Goal: Task Accomplishment & Management: Manage account settings

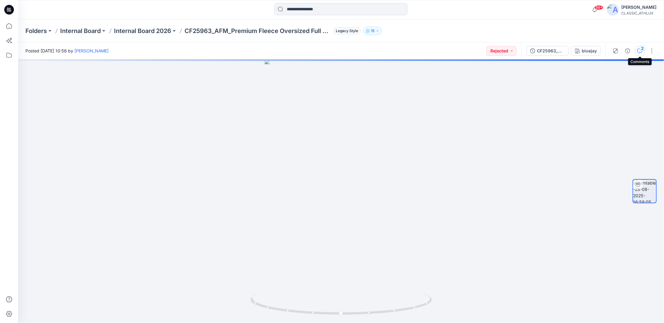
click at [640, 51] on icon "button" at bounding box center [639, 50] width 5 height 5
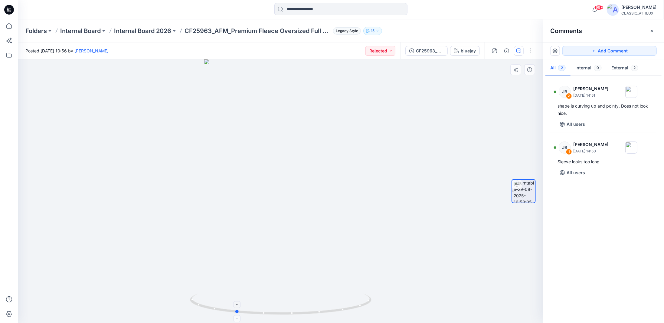
drag, startPoint x: 364, startPoint y: 305, endPoint x: 319, endPoint y: 307, distance: 45.2
click at [319, 307] on icon at bounding box center [281, 304] width 183 height 23
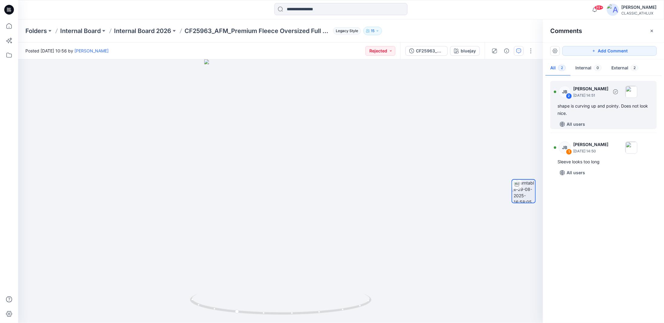
click at [603, 102] on div "shape is curving up and pointy. Does not look nice." at bounding box center [604, 109] width 92 height 15
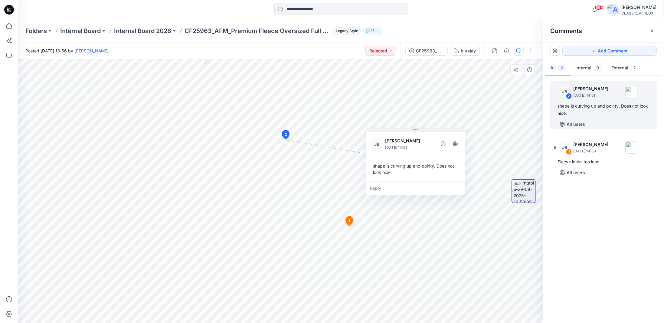
drag, startPoint x: 328, startPoint y: 143, endPoint x: 418, endPoint y: 129, distance: 90.3
click at [418, 129] on icon at bounding box center [417, 129] width 1 height 1
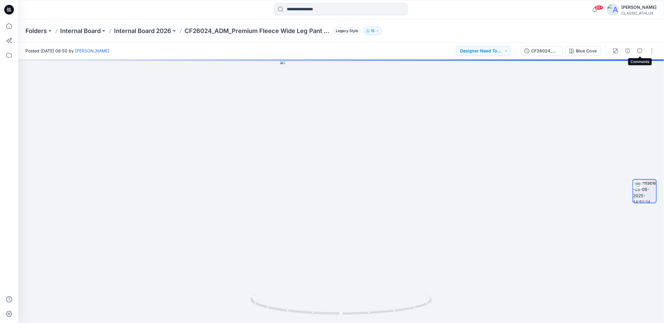
click at [641, 50] on icon "button" at bounding box center [639, 50] width 5 height 5
drag, startPoint x: 388, startPoint y: 313, endPoint x: 308, endPoint y: 307, distance: 80.4
click at [308, 307] on icon at bounding box center [342, 304] width 183 height 23
drag, startPoint x: 425, startPoint y: 305, endPoint x: 342, endPoint y: 306, distance: 83.5
click at [342, 306] on icon at bounding box center [342, 304] width 183 height 23
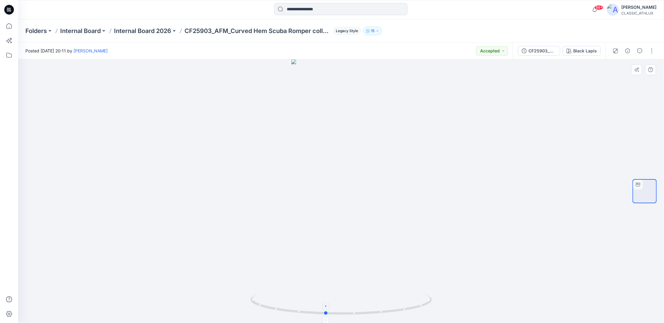
click at [412, 310] on icon at bounding box center [342, 304] width 183 height 23
click at [8, 25] on icon at bounding box center [8, 25] width 13 height 13
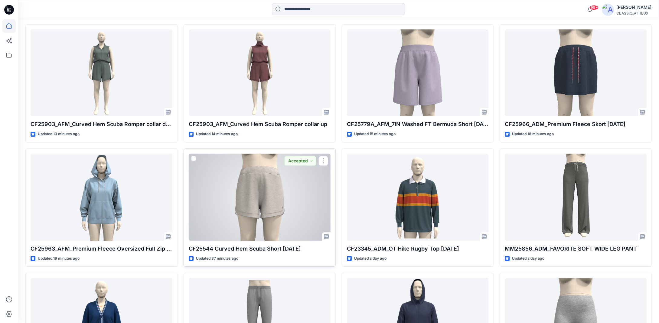
scroll to position [151, 0]
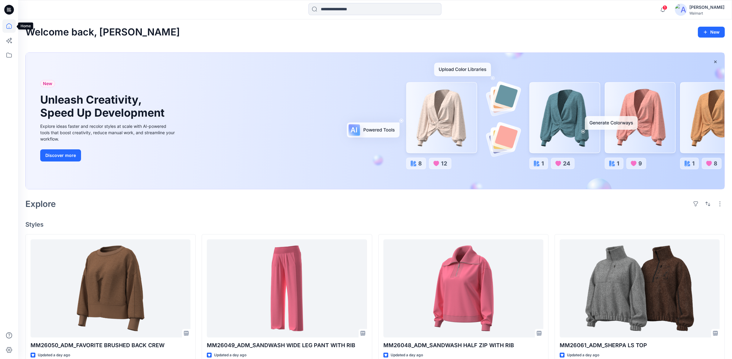
click at [9, 30] on icon at bounding box center [8, 25] width 13 height 13
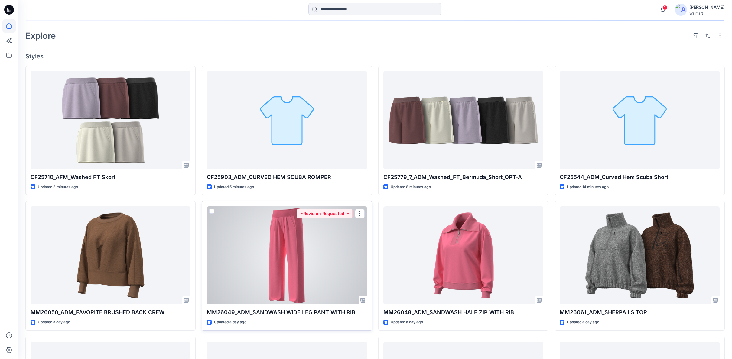
scroll to position [134, 0]
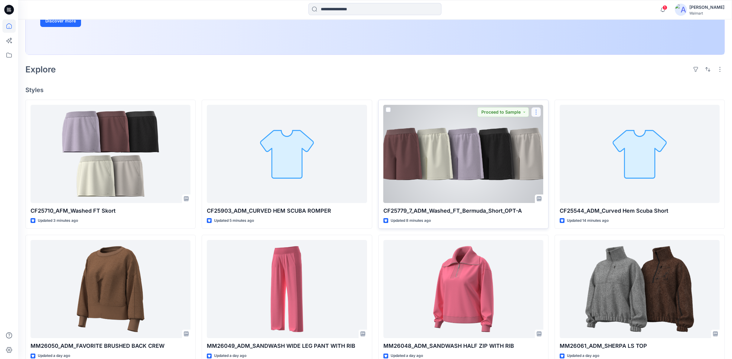
click at [539, 113] on button "button" at bounding box center [537, 112] width 10 height 10
click at [540, 129] on button "Edit" at bounding box center [565, 125] width 65 height 11
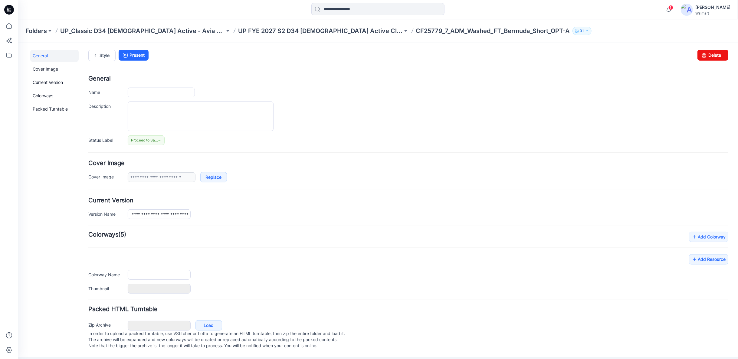
type input "**********"
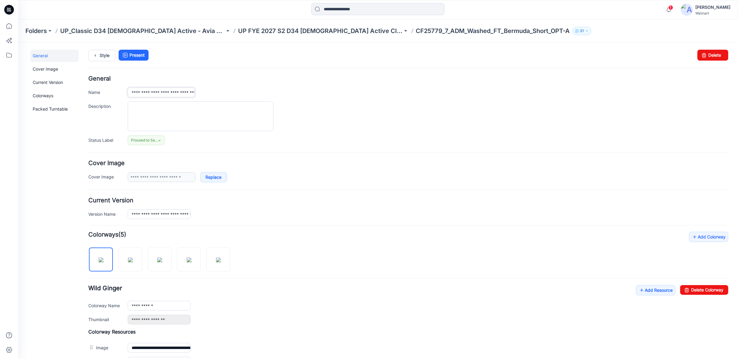
click at [154, 91] on input "**********" at bounding box center [160, 92] width 67 height 10
click at [156, 90] on input "**********" at bounding box center [160, 92] width 67 height 10
type input "**********"
click at [105, 54] on link "Style" at bounding box center [101, 54] width 27 height 11
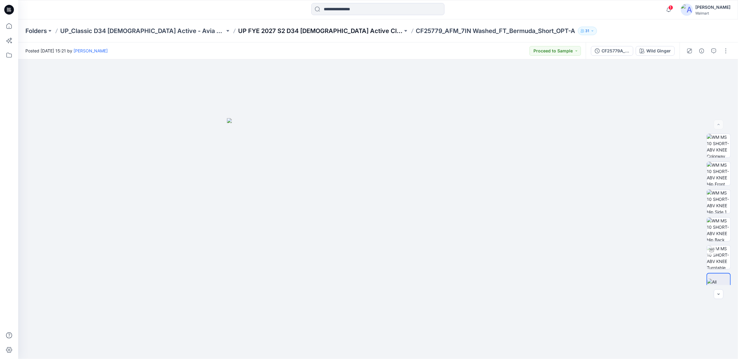
click at [311, 31] on p "UP FYE 2027 S2 D34 [DEMOGRAPHIC_DATA] Active Classic" at bounding box center [320, 31] width 165 height 8
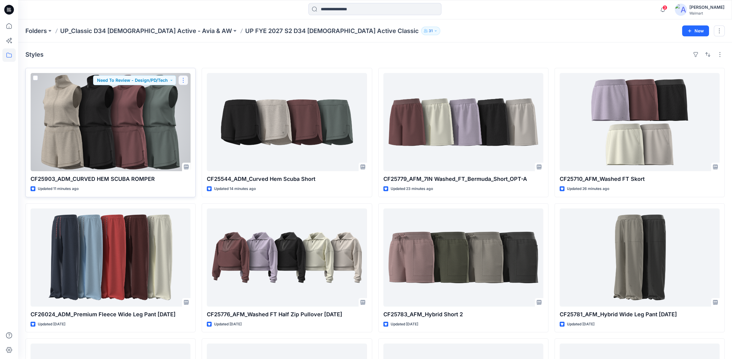
click at [182, 81] on button "button" at bounding box center [184, 80] width 10 height 10
click at [193, 96] on p "Edit" at bounding box center [195, 94] width 8 height 6
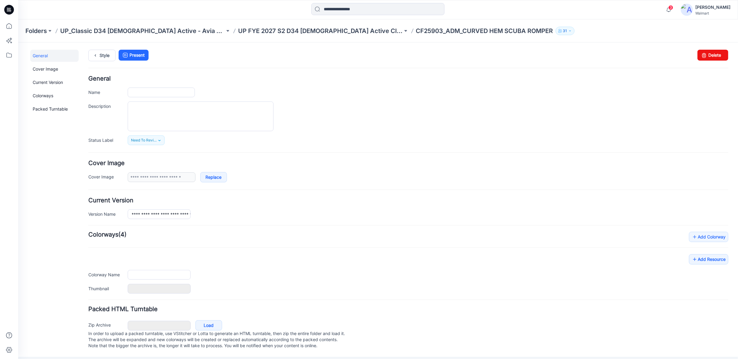
type input "**********"
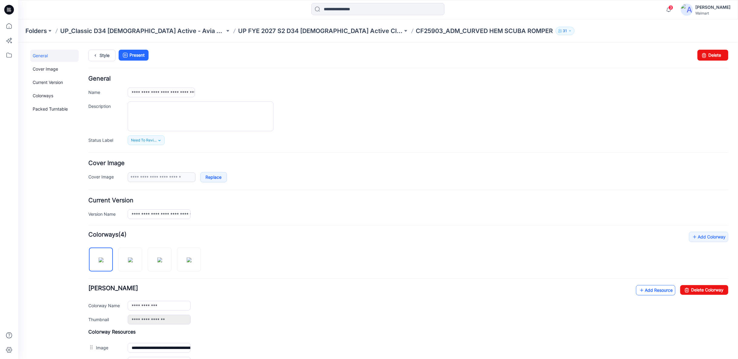
click at [659, 288] on link "Add Resource" at bounding box center [655, 289] width 39 height 10
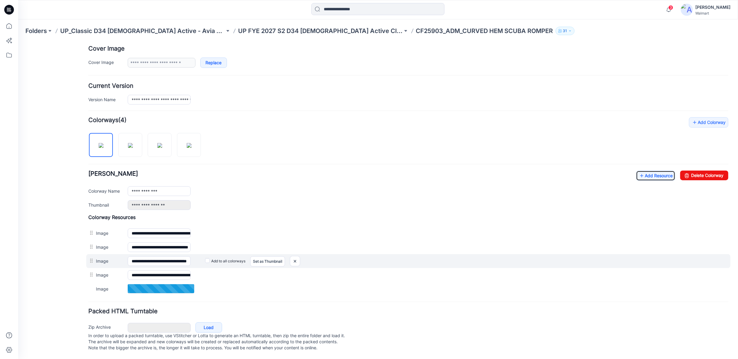
scroll to position [117, 0]
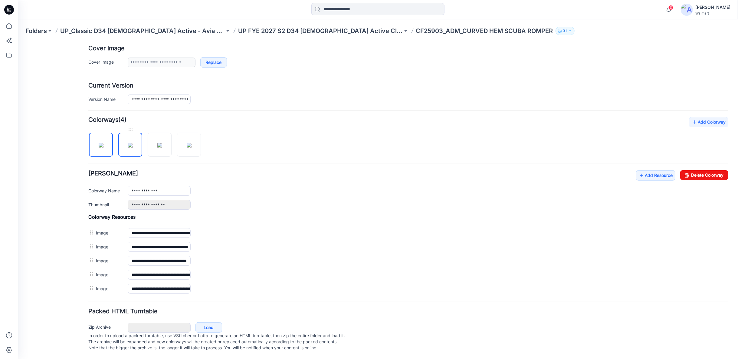
click at [128, 145] on img at bounding box center [130, 144] width 5 height 5
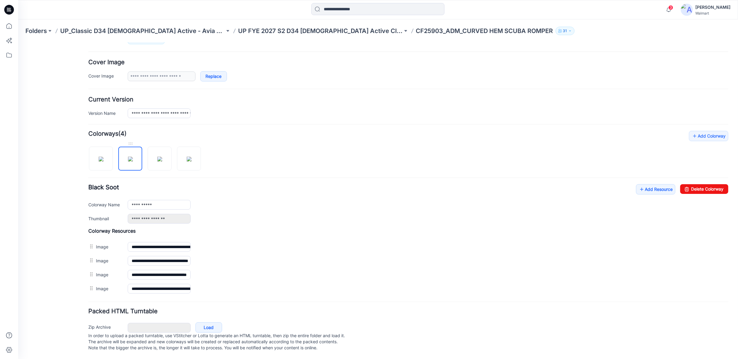
scroll to position [104, 0]
click at [648, 184] on link "Add Resource" at bounding box center [655, 189] width 39 height 10
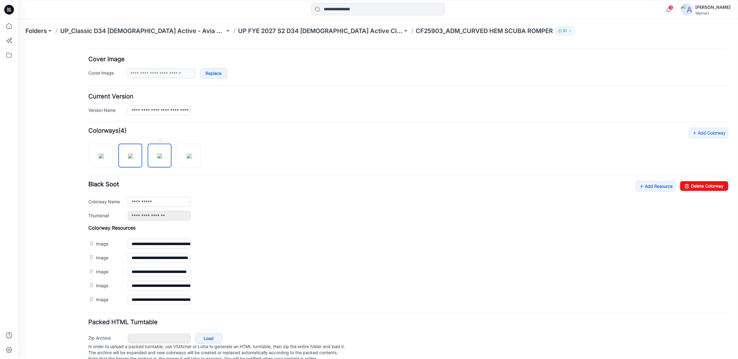
click at [162, 158] on img at bounding box center [159, 155] width 5 height 5
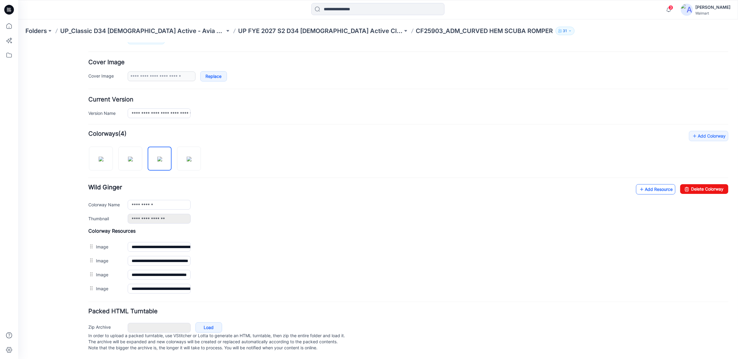
click at [641, 184] on link "Add Resource" at bounding box center [655, 189] width 39 height 10
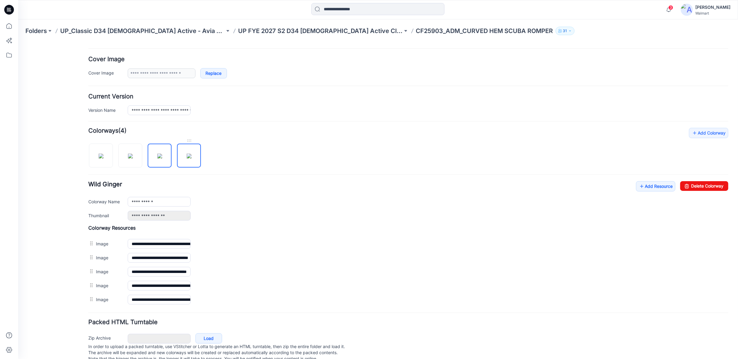
click at [191, 158] on img at bounding box center [188, 155] width 5 height 5
type input "**********"
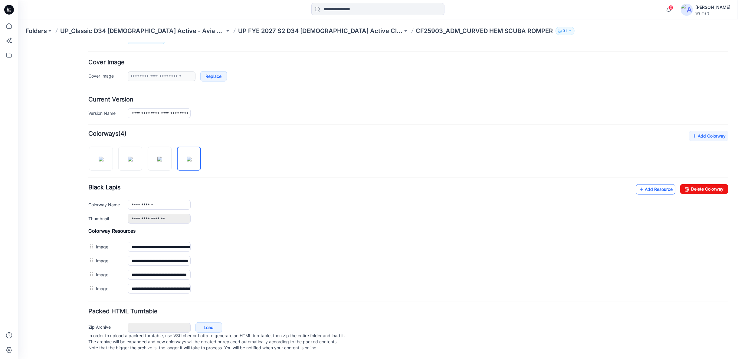
click at [638, 184] on icon at bounding box center [641, 189] width 6 height 10
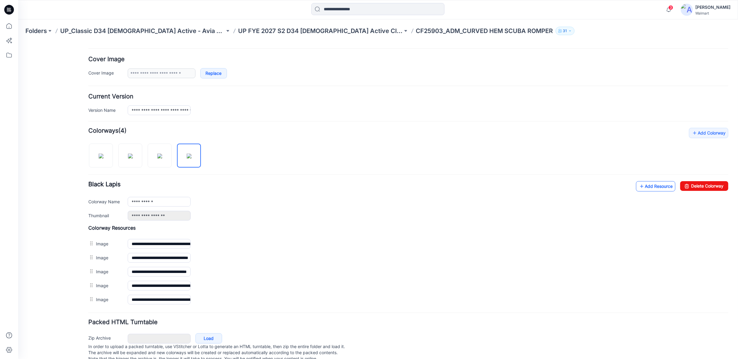
click at [653, 185] on link "Add Resource" at bounding box center [655, 186] width 39 height 10
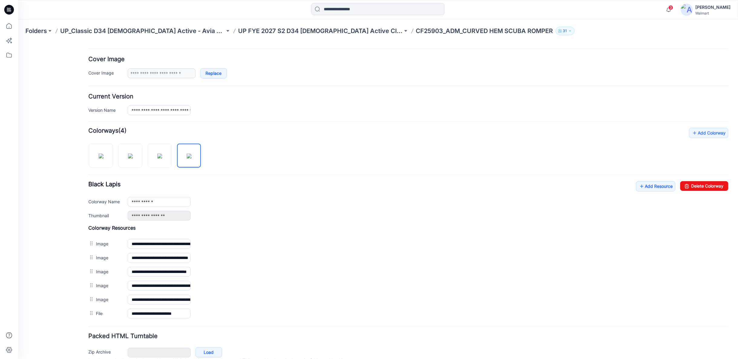
scroll to position [0, 0]
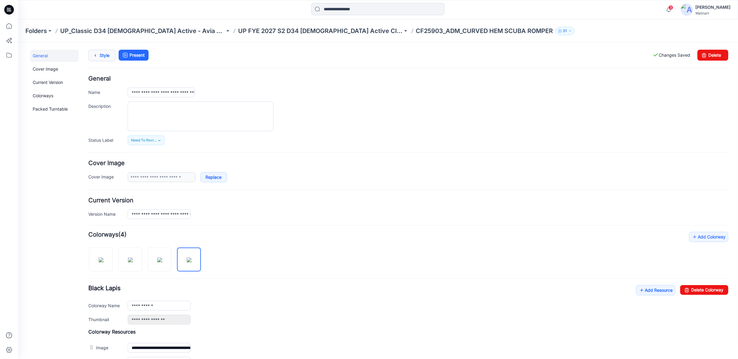
click at [94, 56] on icon at bounding box center [95, 55] width 8 height 11
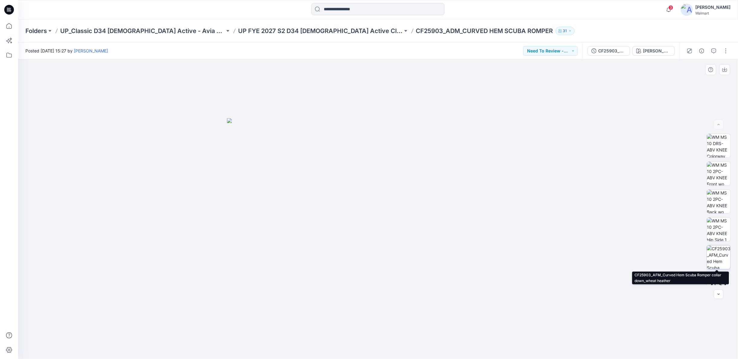
click at [711, 254] on img at bounding box center [719, 257] width 24 height 24
click at [703, 49] on icon "button" at bounding box center [701, 50] width 5 height 5
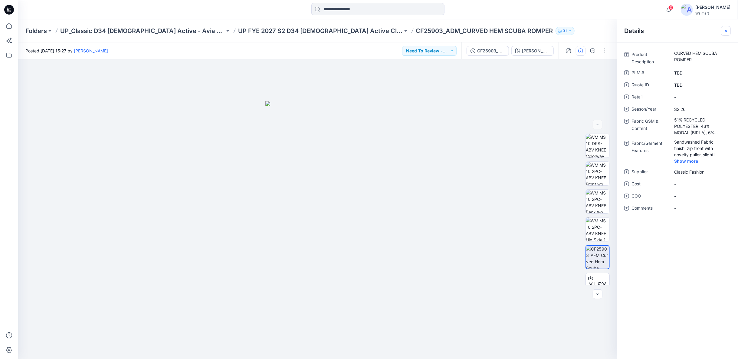
click at [727, 31] on icon "button" at bounding box center [725, 30] width 5 height 5
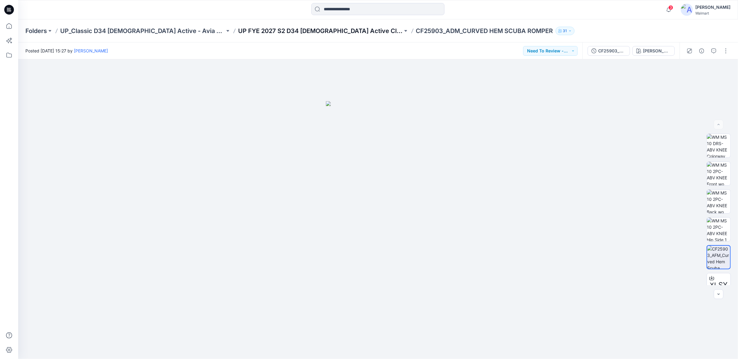
click at [274, 29] on p "UP FYE 2027 S2 D34 [DEMOGRAPHIC_DATA] Active Classic" at bounding box center [320, 31] width 165 height 8
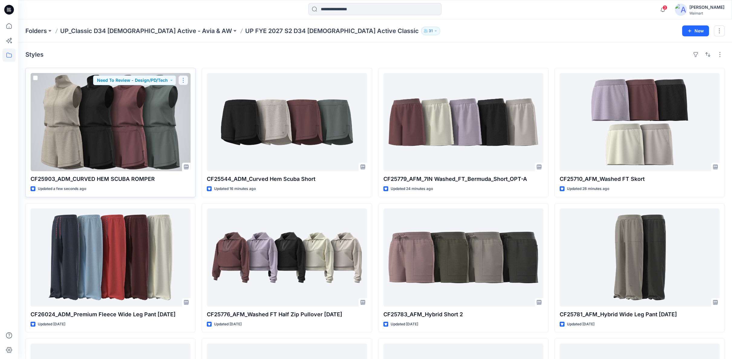
click at [185, 80] on button "button" at bounding box center [184, 80] width 10 height 10
click at [190, 95] on button "Edit" at bounding box center [212, 93] width 65 height 11
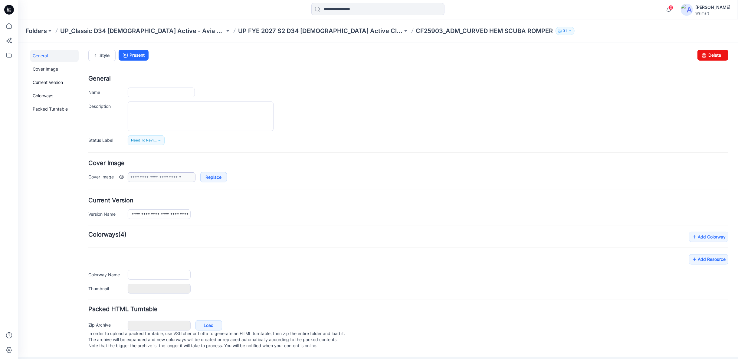
type input "**********"
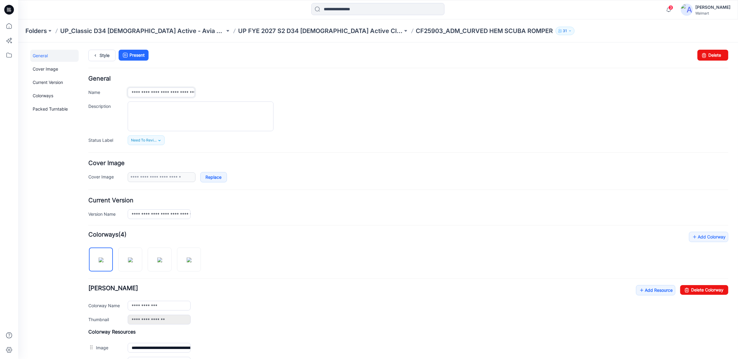
click at [161, 92] on input "**********" at bounding box center [160, 92] width 67 height 10
type input "**********"
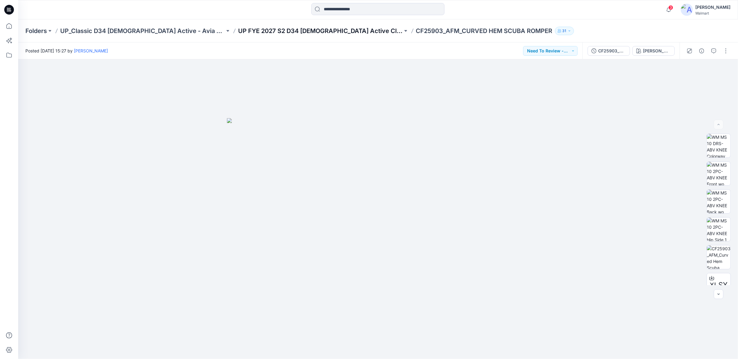
click at [300, 29] on p "UP FYE 2027 S2 D34 [DEMOGRAPHIC_DATA] Active Classic" at bounding box center [320, 31] width 165 height 8
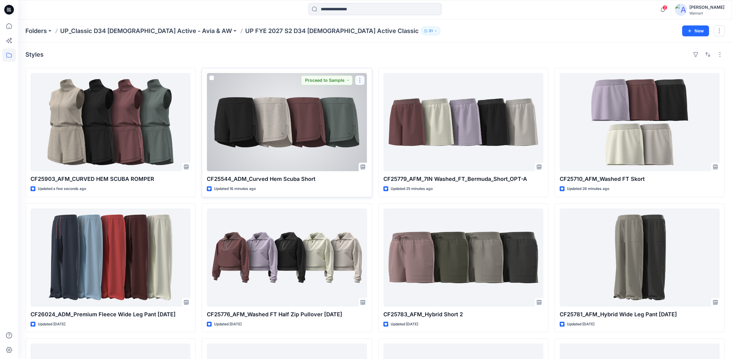
click at [359, 81] on button "button" at bounding box center [360, 80] width 10 height 10
click at [365, 95] on icon "button" at bounding box center [362, 94] width 5 height 5
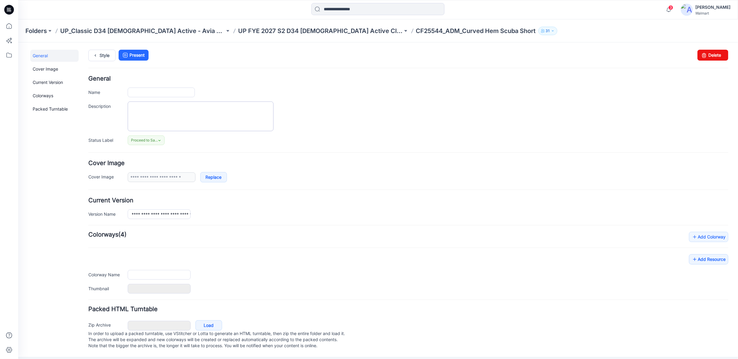
type input "**********"
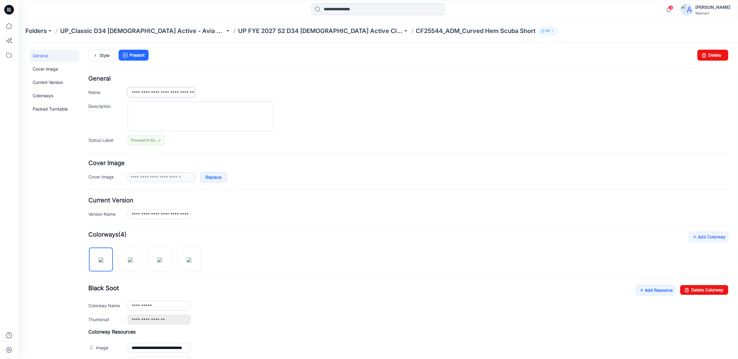
click at [156, 91] on input "**********" at bounding box center [160, 92] width 67 height 10
type input "**********"
click at [316, 284] on div "**********" at bounding box center [408, 303] width 640 height 39
click at [643, 289] on link "Add Resource" at bounding box center [655, 289] width 39 height 10
click at [103, 55] on link "Style" at bounding box center [101, 54] width 27 height 11
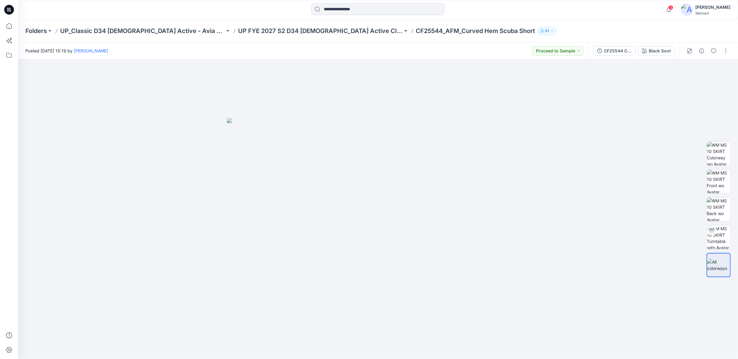
click at [299, 30] on p "UP FYE 2027 S2 D34 Ladies Active Classic" at bounding box center [320, 31] width 165 height 8
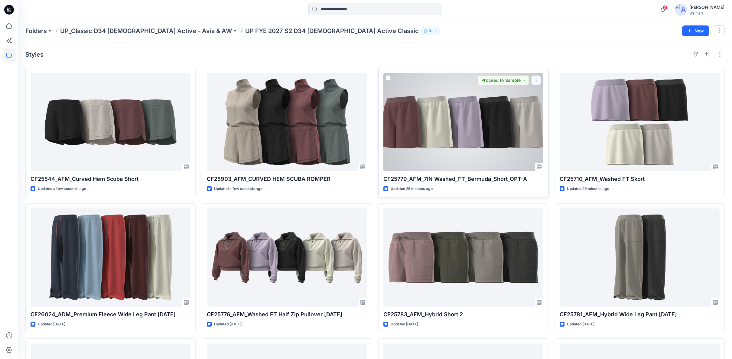
click at [536, 81] on button "button" at bounding box center [537, 80] width 10 height 10
click at [536, 94] on icon "button" at bounding box center [538, 94] width 5 height 5
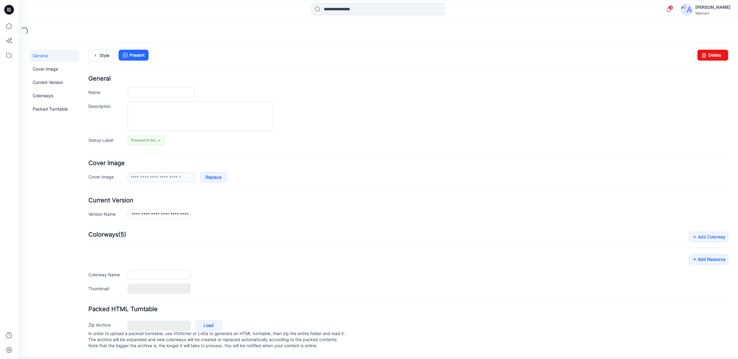
type input "**********"
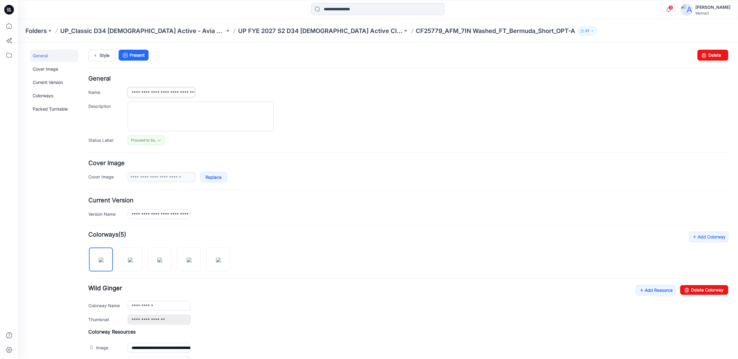
click at [188, 91] on input "**********" at bounding box center [160, 92] width 67 height 10
type input "**********"
click at [191, 106] on textarea "Description" at bounding box center [200, 116] width 146 height 30
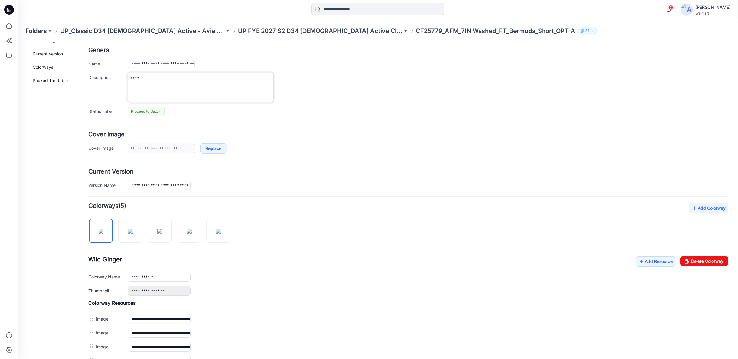
scroll to position [67, 0]
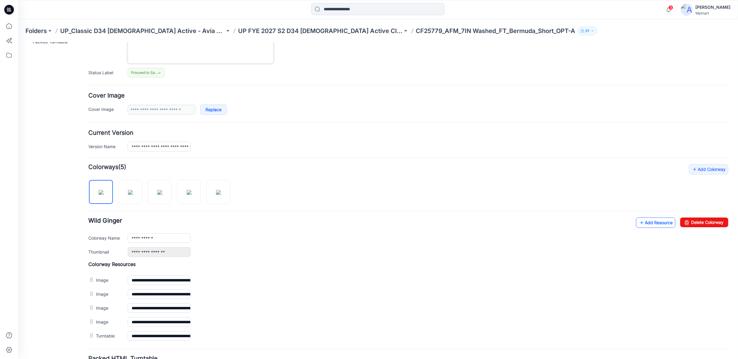
type textarea "****"
click at [643, 221] on link "Add Resource" at bounding box center [655, 222] width 39 height 10
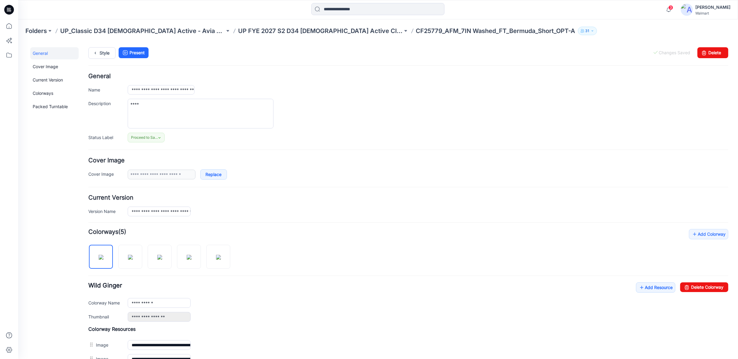
scroll to position [0, 0]
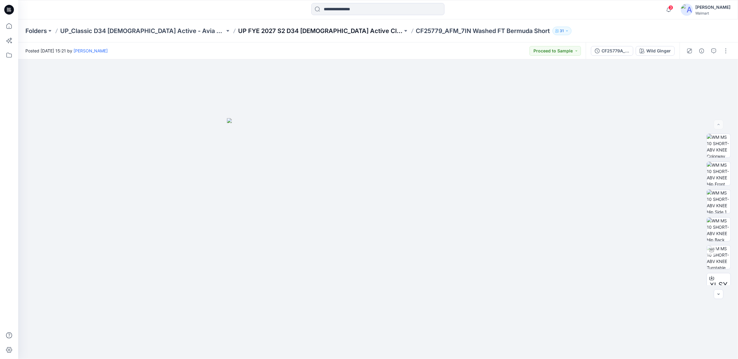
click at [278, 30] on p "UP FYE 2027 S2 D34 [DEMOGRAPHIC_DATA] Active Classic" at bounding box center [320, 31] width 165 height 8
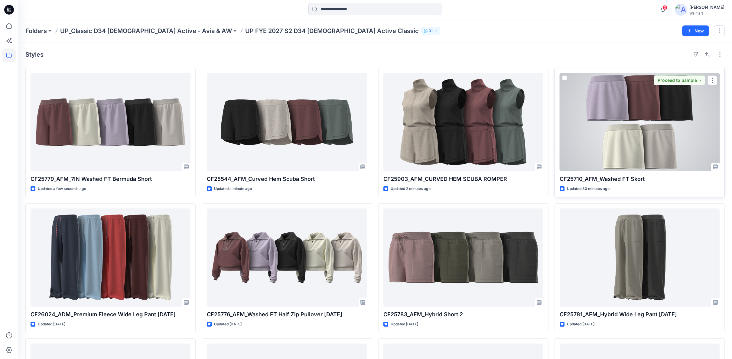
click at [681, 100] on div at bounding box center [640, 122] width 160 height 98
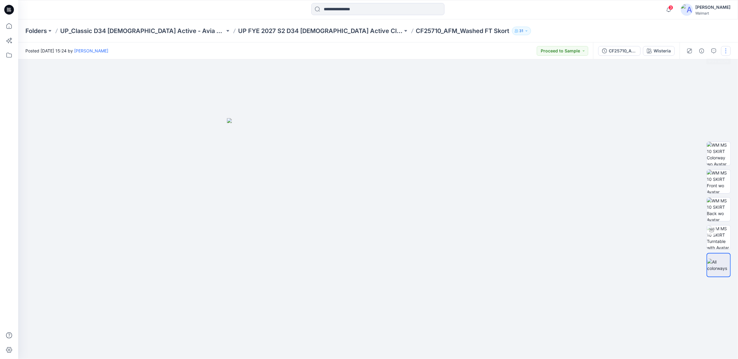
click at [724, 50] on button "button" at bounding box center [726, 51] width 10 height 10
click at [702, 80] on button "Edit" at bounding box center [701, 81] width 56 height 11
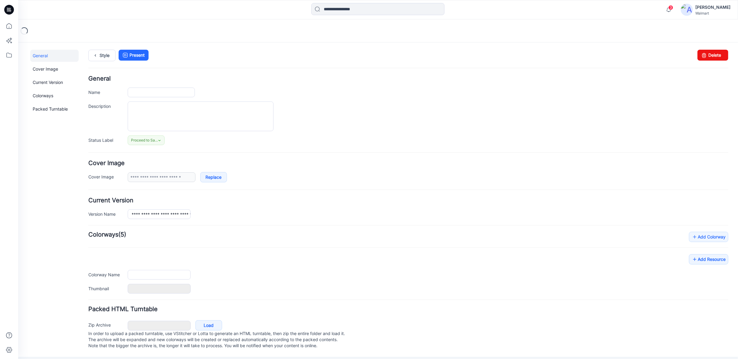
type input "**********"
type input "********"
type input "**********"
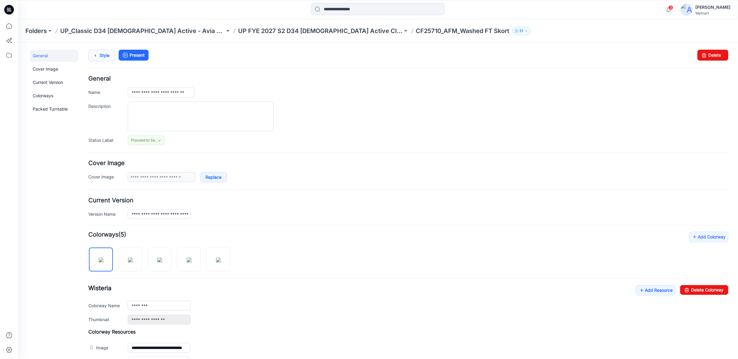
click link "Style"
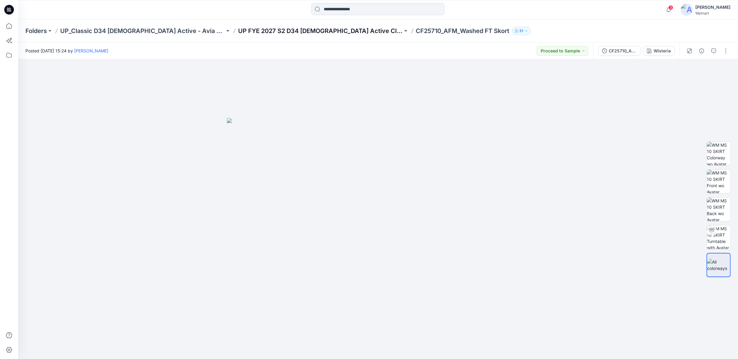
click at [238, 31] on p "UP FYE 2027 S2 D34 [DEMOGRAPHIC_DATA] Active Classic" at bounding box center [320, 31] width 165 height 8
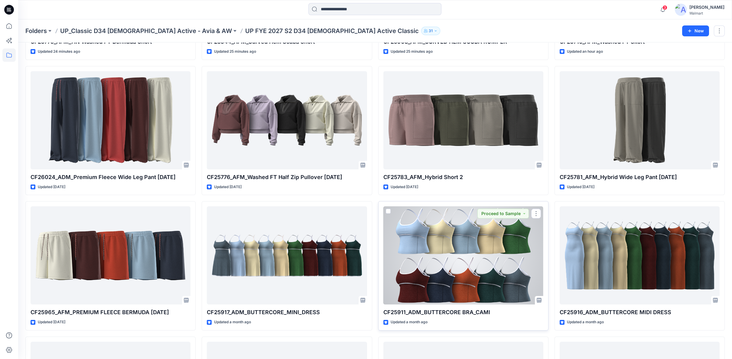
scroll to position [204, 0]
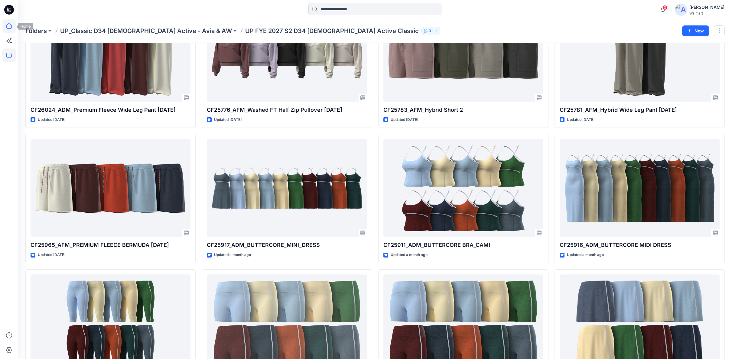
click at [11, 25] on icon at bounding box center [8, 25] width 13 height 13
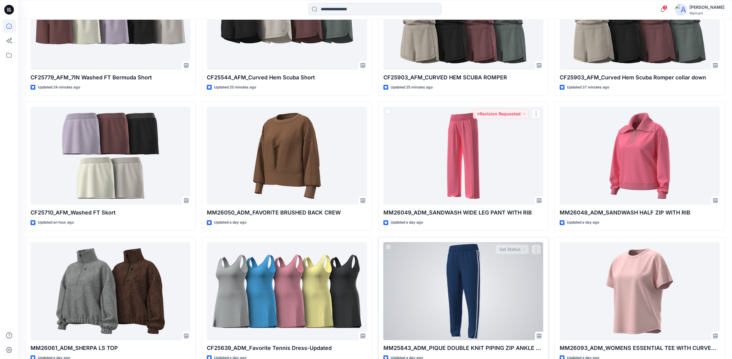
scroll to position [269, 0]
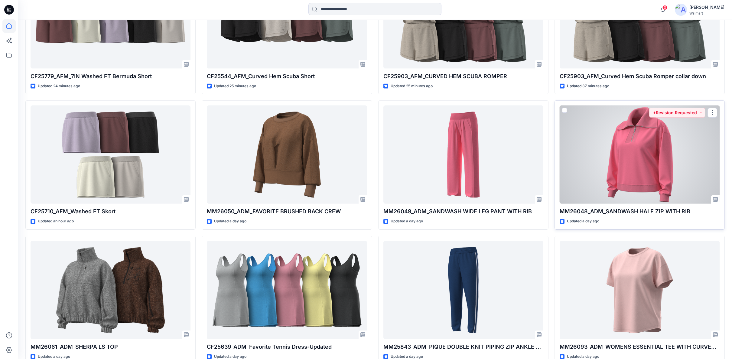
click at [641, 158] on div at bounding box center [640, 154] width 160 height 98
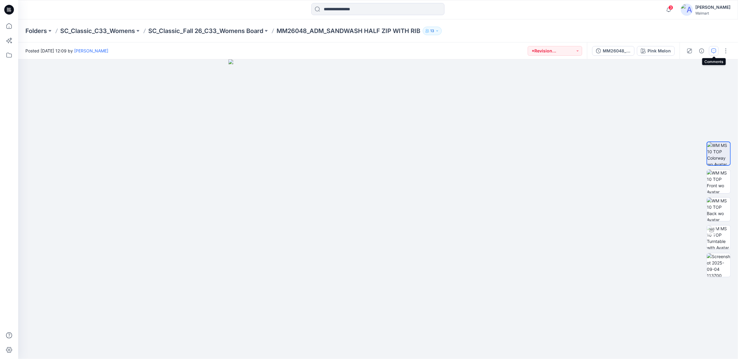
click at [714, 51] on icon "button" at bounding box center [713, 50] width 5 height 5
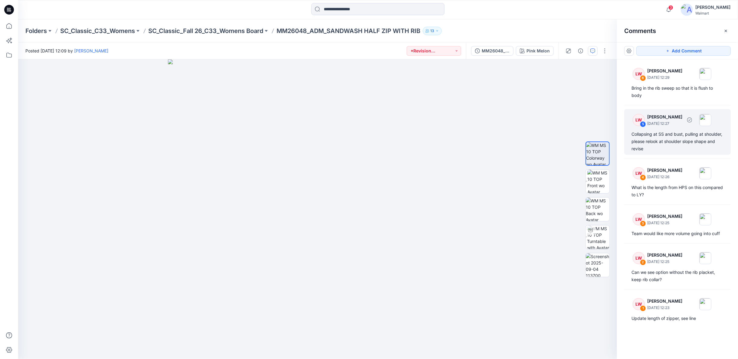
click at [680, 142] on div "Collapsing at SS and bust, pulling at shoulder, please relook at shoulder slope…" at bounding box center [677, 141] width 92 height 22
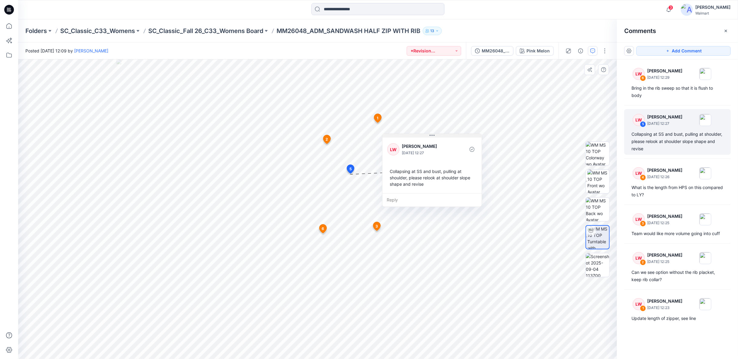
drag, startPoint x: 392, startPoint y: 179, endPoint x: 434, endPoint y: 136, distance: 59.5
click at [434, 136] on icon at bounding box center [432, 135] width 5 height 5
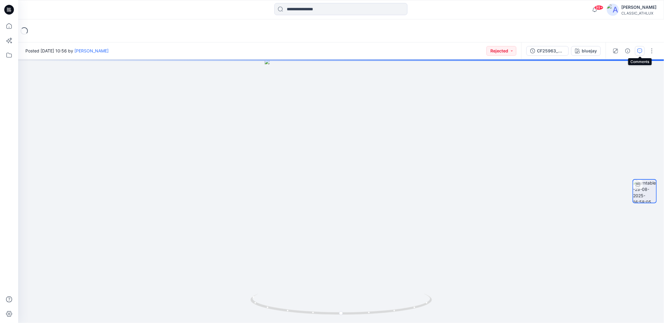
click at [639, 52] on icon "button" at bounding box center [639, 50] width 5 height 5
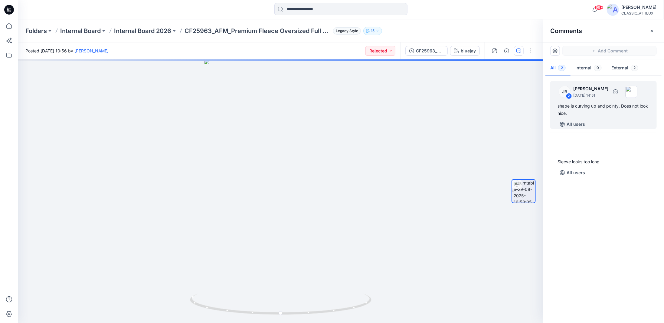
click at [607, 107] on div "shape is curving up and pointy. Does not look nice." at bounding box center [604, 109] width 92 height 15
click at [570, 95] on div "2" at bounding box center [569, 96] width 6 height 6
click at [568, 96] on div "2" at bounding box center [569, 96] width 6 height 6
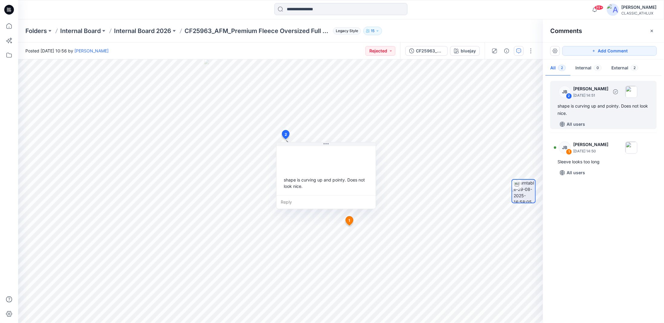
click at [561, 97] on div "JB 2" at bounding box center [565, 92] width 12 height 12
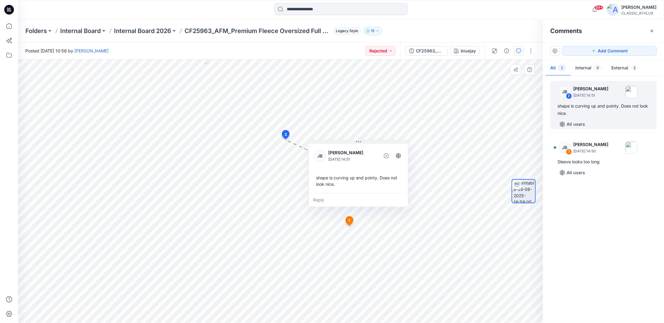
drag, startPoint x: 325, startPoint y: 144, endPoint x: 358, endPoint y: 142, distance: 32.4
click at [358, 142] on icon at bounding box center [358, 141] width 5 height 5
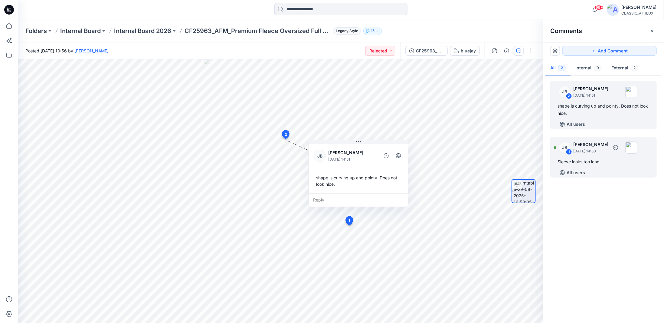
click at [585, 162] on div "Sleeve looks too long" at bounding box center [604, 161] width 92 height 7
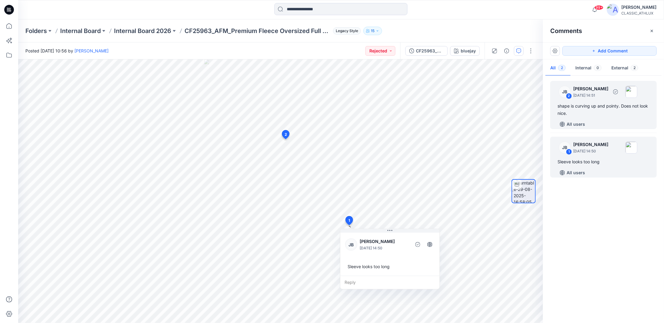
click at [593, 106] on div "shape is curving up and pointy. Does not look nice." at bounding box center [604, 109] width 92 height 15
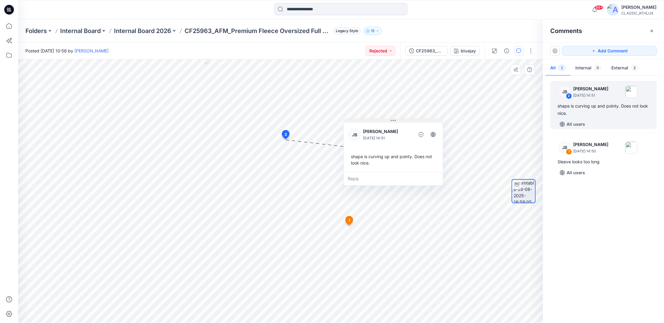
drag, startPoint x: 339, startPoint y: 143, endPoint x: 406, endPoint y: 120, distance: 71.1
click at [406, 120] on button at bounding box center [393, 121] width 99 height 4
click at [11, 27] on icon at bounding box center [8, 25] width 13 height 13
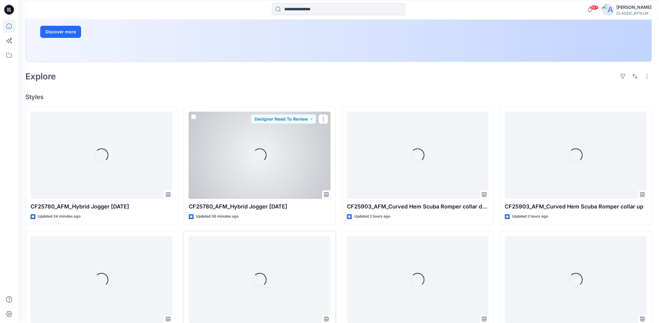
scroll to position [121, 0]
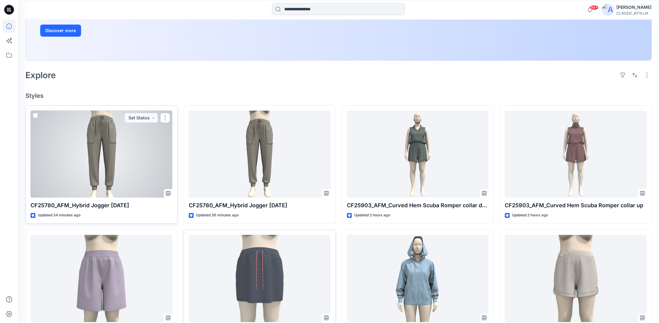
click at [118, 184] on div at bounding box center [102, 153] width 142 height 87
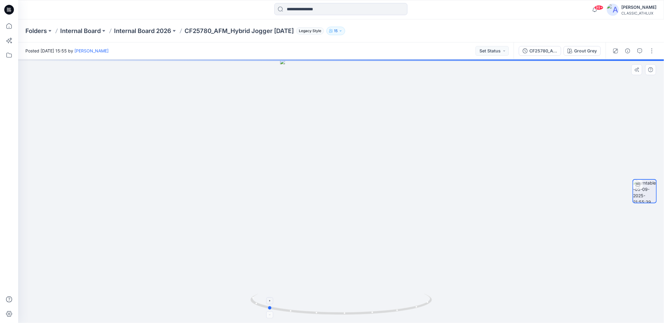
drag, startPoint x: 409, startPoint y: 310, endPoint x: 336, endPoint y: 306, distance: 73.9
click at [336, 306] on icon at bounding box center [342, 304] width 183 height 23
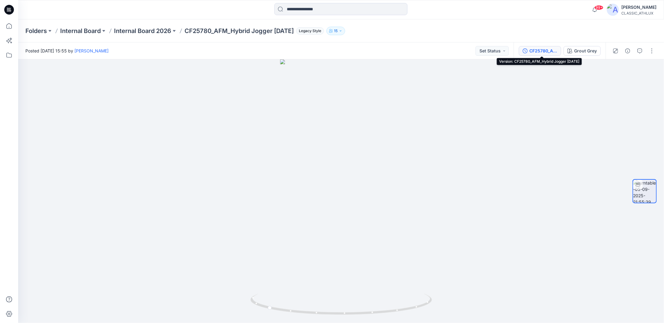
click at [552, 51] on div "CF25780_AFM_Hybrid Jogger [DATE]" at bounding box center [543, 51] width 28 height 7
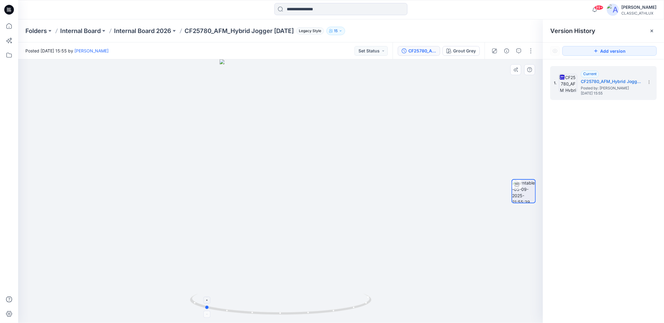
click at [339, 309] on icon at bounding box center [281, 304] width 183 height 23
drag, startPoint x: 11, startPoint y: 28, endPoint x: 1, endPoint y: 22, distance: 11.8
click at [11, 28] on icon at bounding box center [8, 25] width 13 height 13
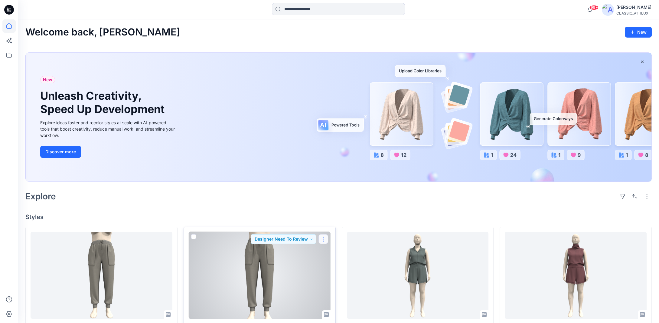
click at [327, 238] on button "button" at bounding box center [324, 239] width 10 height 10
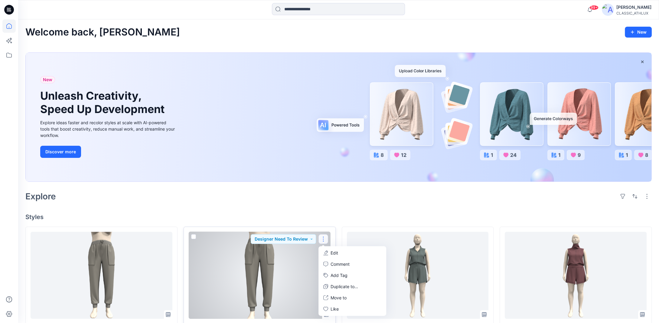
click at [341, 252] on button "Edit" at bounding box center [352, 252] width 65 height 11
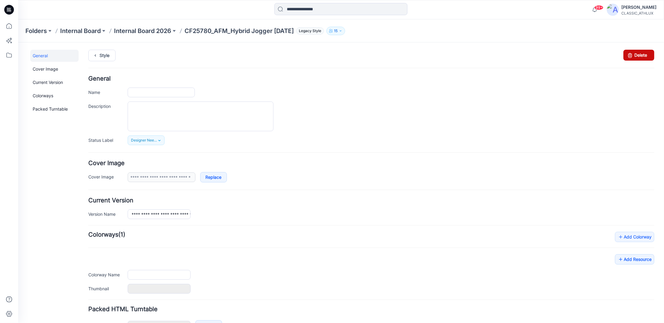
type input "**********"
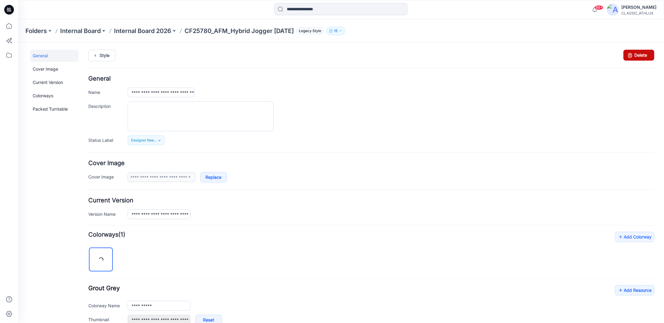
drag, startPoint x: 636, startPoint y: 55, endPoint x: 374, endPoint y: 66, distance: 262.0
click at [636, 55] on link "Delete" at bounding box center [638, 54] width 31 height 11
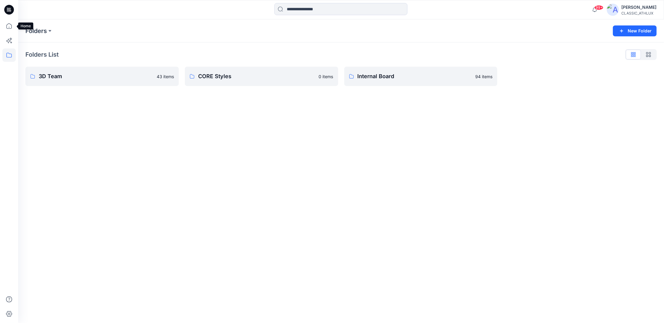
click at [9, 27] on icon at bounding box center [8, 25] width 13 height 13
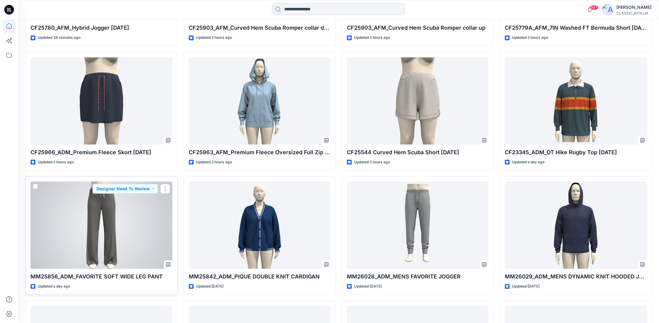
scroll to position [177, 0]
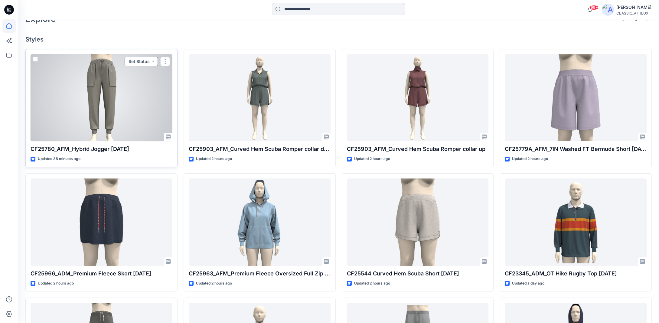
click at [154, 63] on button "Set Status" at bounding box center [141, 62] width 33 height 10
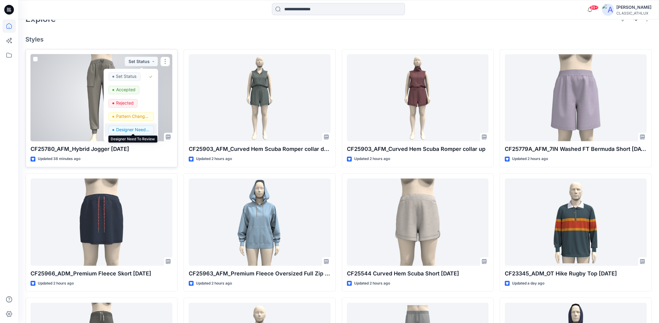
click at [133, 129] on p "Designer Need To Review" at bounding box center [133, 130] width 34 height 8
